Goal: Transaction & Acquisition: Purchase product/service

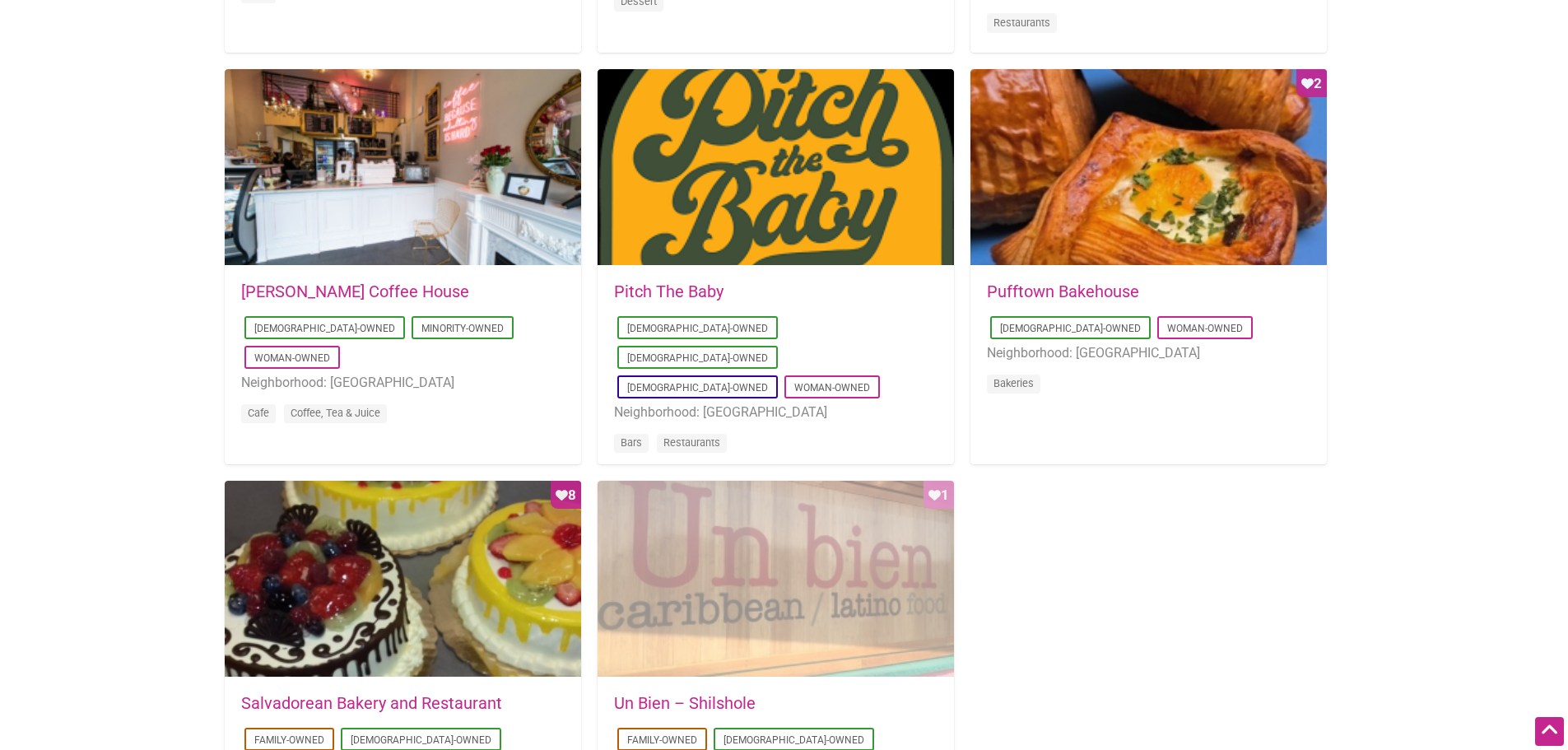
scroll to position [1399, 0]
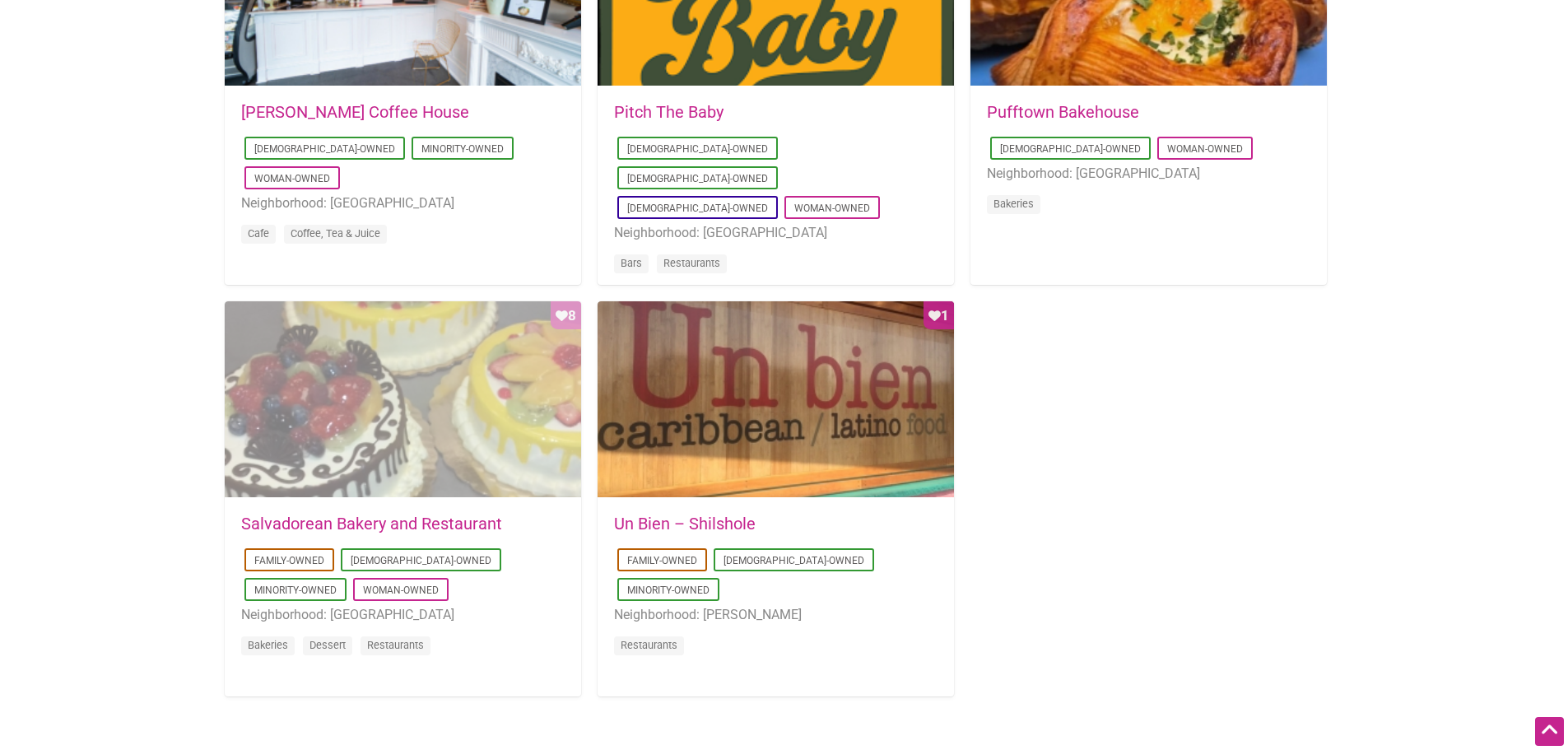
click at [327, 446] on div "Favorite Count 8" at bounding box center [402, 400] width 356 height 198
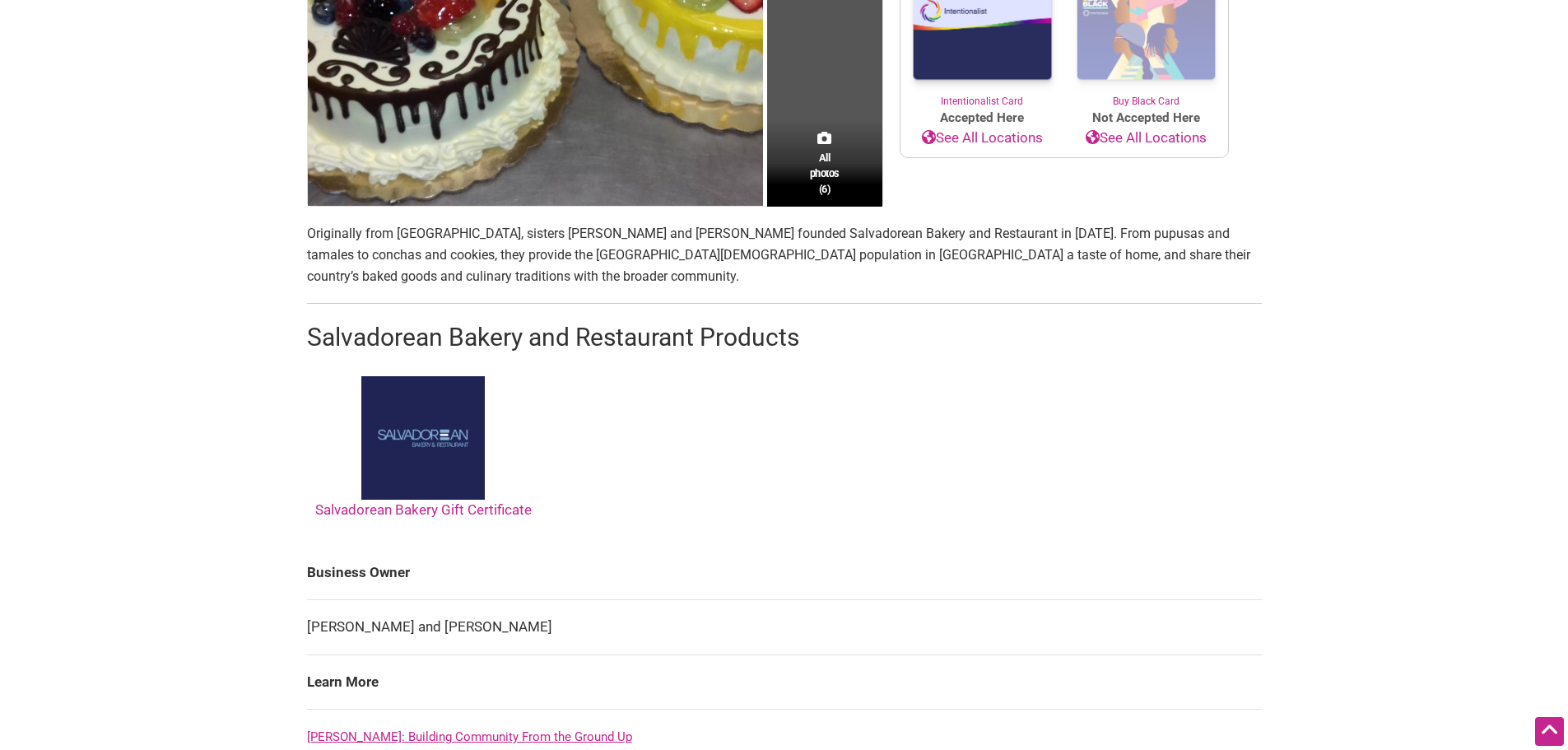
scroll to position [740, 0]
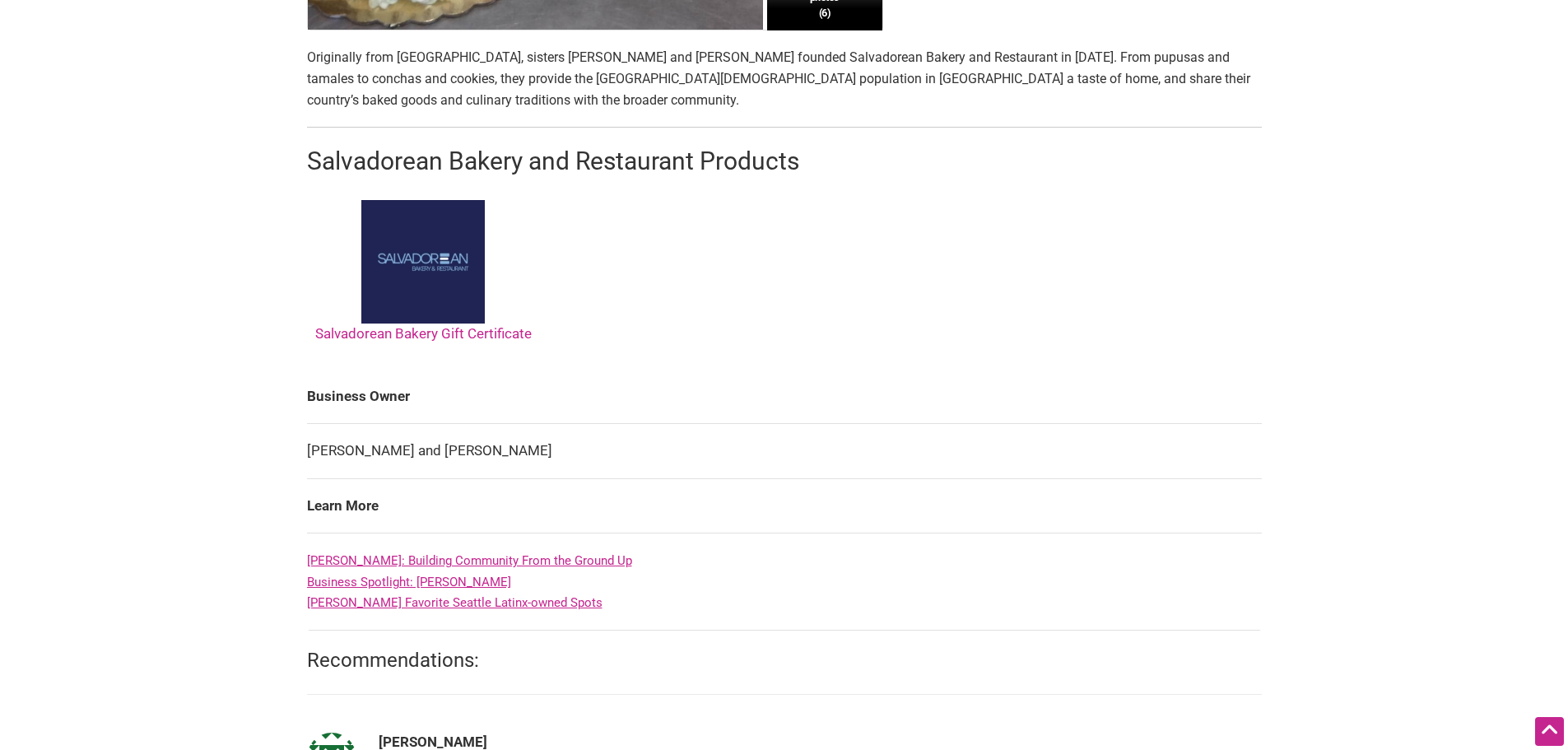
click at [454, 335] on link "Salvadorean Bakery Gift Certificate" at bounding box center [424, 271] width 217 height 141
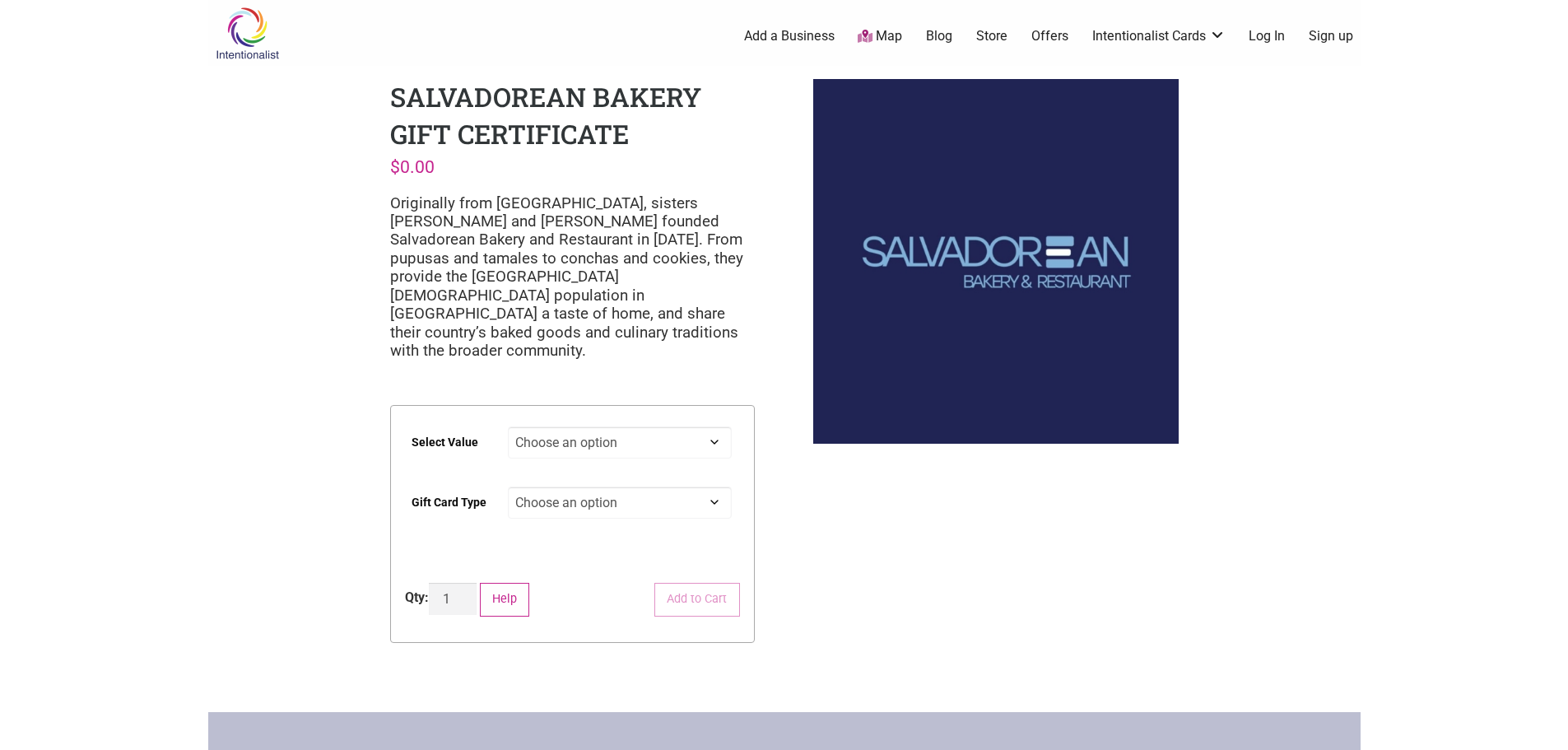
click at [704, 427] on select "Choose an option $25 $50 $100 $200 $500" at bounding box center [620, 442] width 224 height 32
click at [508, 427] on select "Choose an option $25 $50 $100 $200 $500" at bounding box center [620, 442] width 224 height 32
select select "$50"
click at [637, 486] on select "Choose an option Digital Physical" at bounding box center [620, 502] width 224 height 32
select select "Digital"
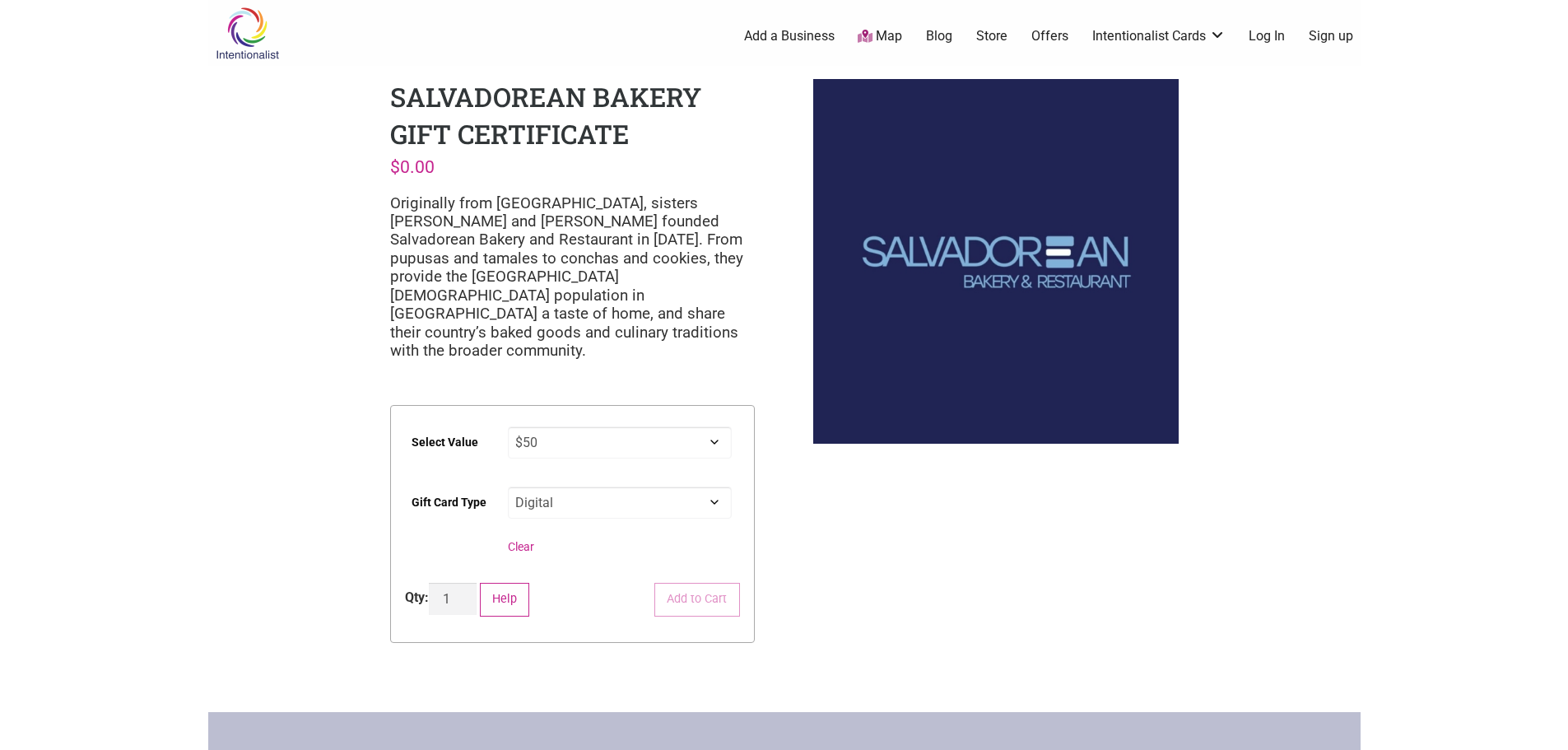
click at [508, 486] on select "Choose an option Digital Physical" at bounding box center [620, 502] width 224 height 32
select select "$50"
select select "Digital"
